Goal: Task Accomplishment & Management: Use online tool/utility

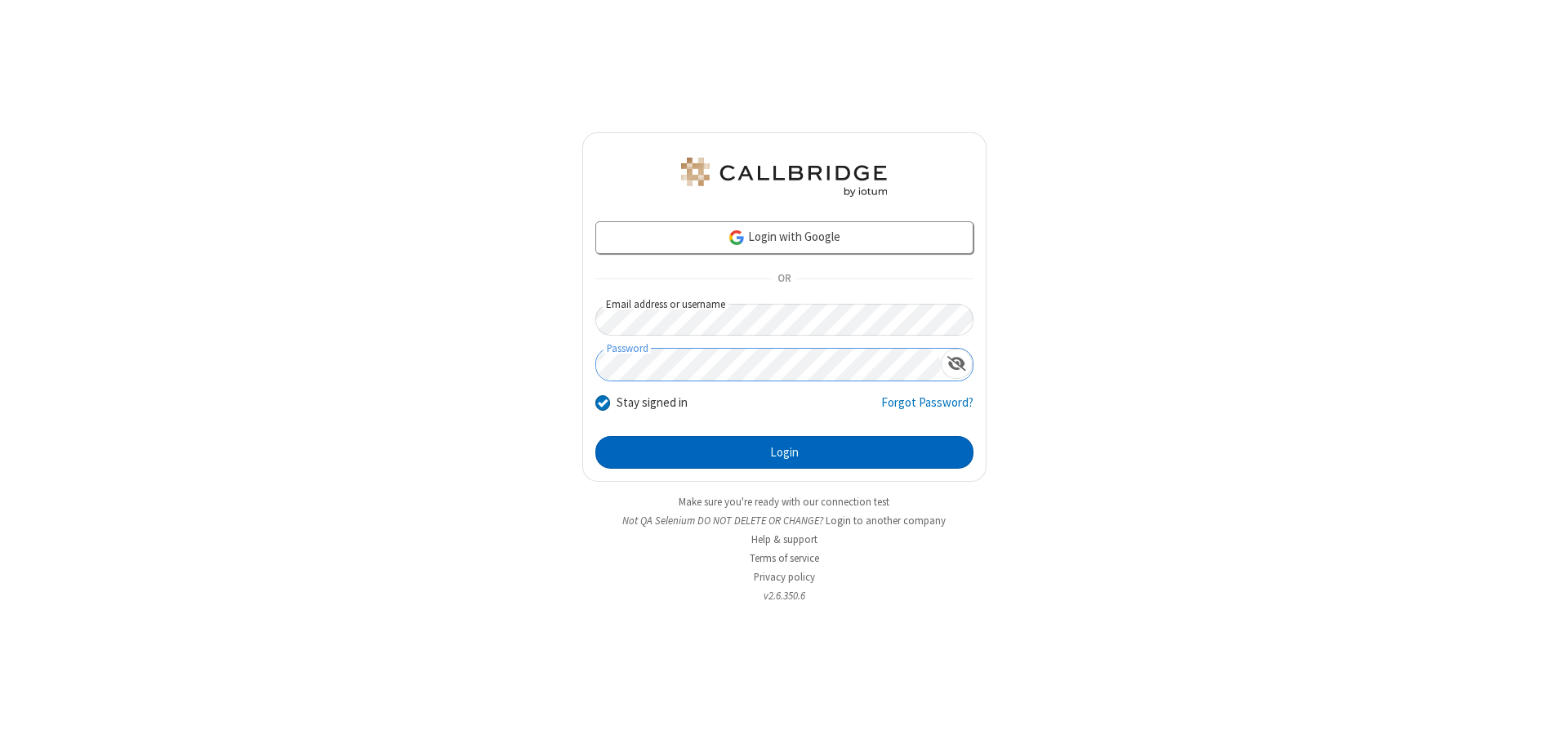
click at [784, 452] on button "Login" at bounding box center [784, 452] width 378 height 33
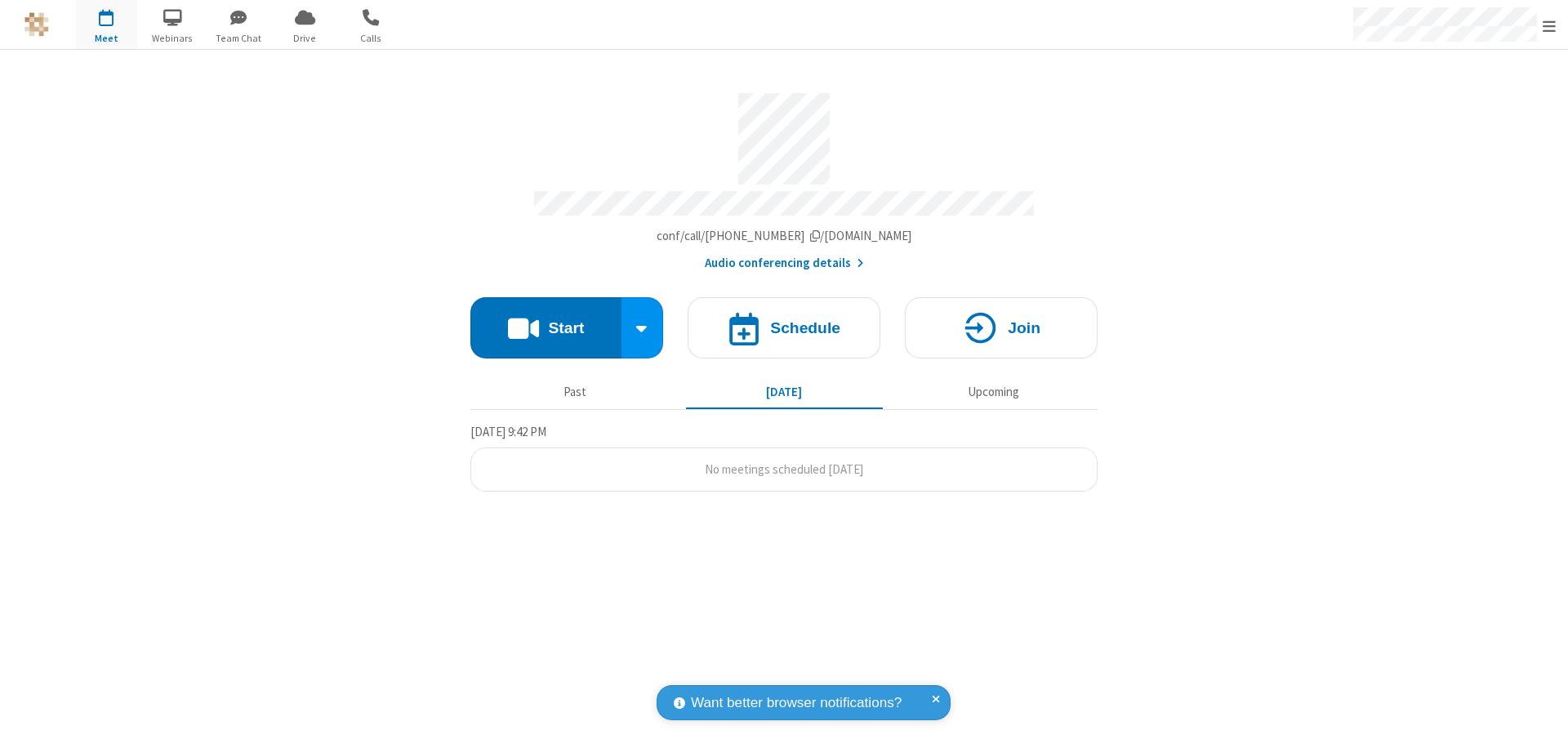
click at [545, 320] on button "Start" at bounding box center [546, 328] width 151 height 62
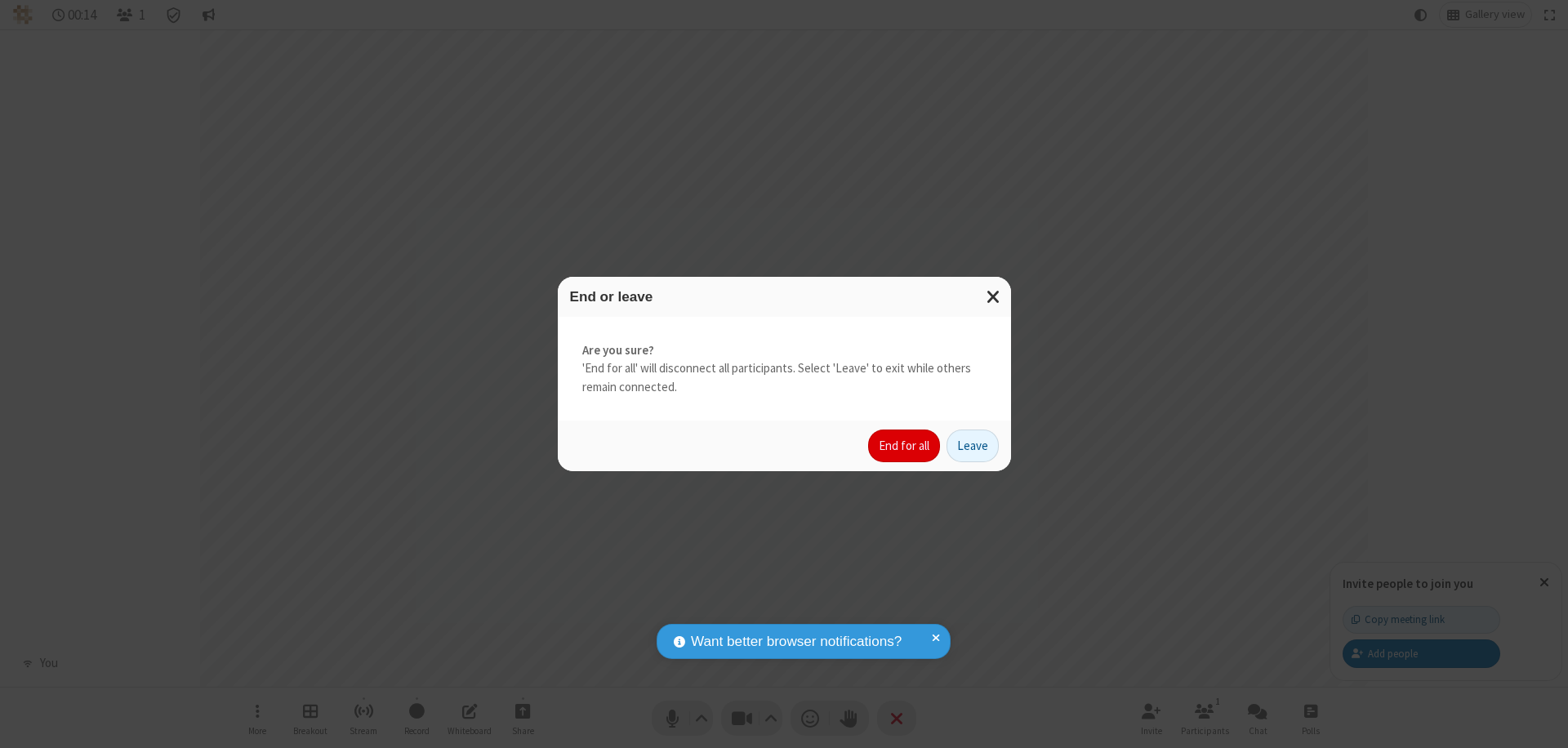
click at [905, 446] on button "End for all" at bounding box center [903, 446] width 72 height 33
